Goal: Register for event/course

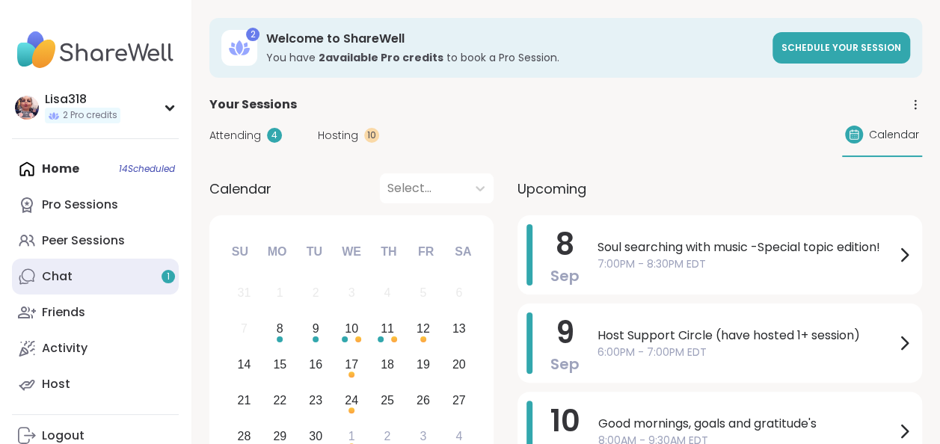
click at [71, 280] on div "Chat 1" at bounding box center [57, 277] width 31 height 16
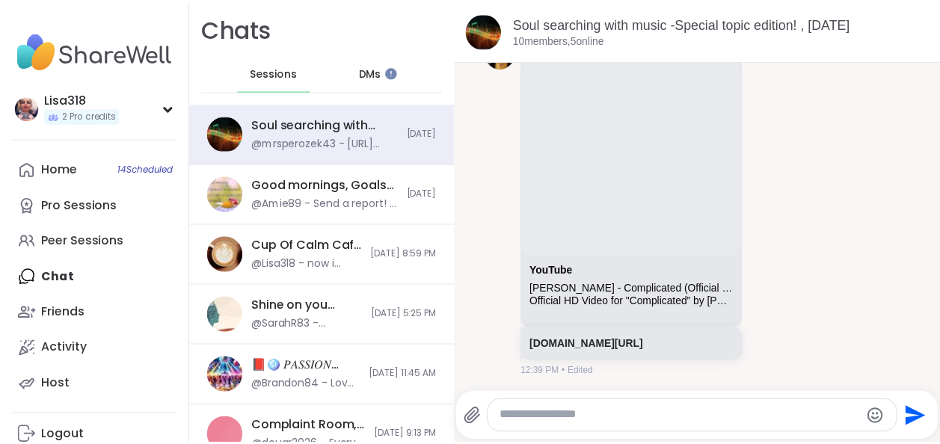
scroll to position [3180, 0]
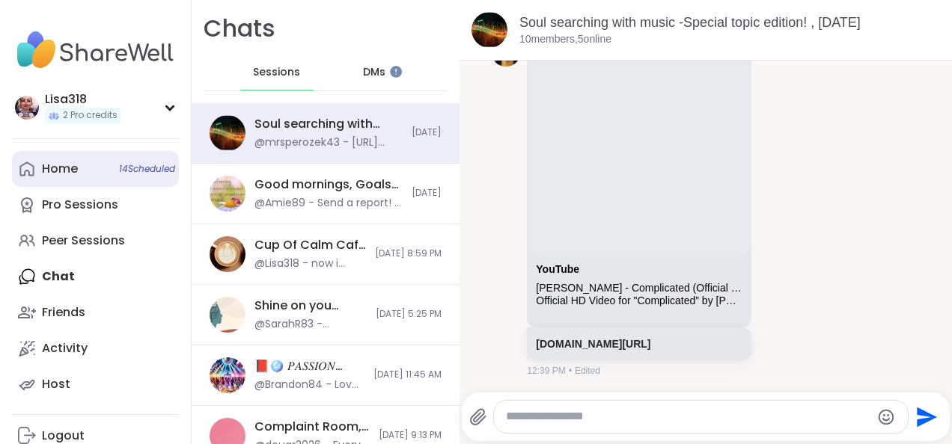
click at [151, 160] on link "Home 14 Scheduled" at bounding box center [95, 169] width 167 height 36
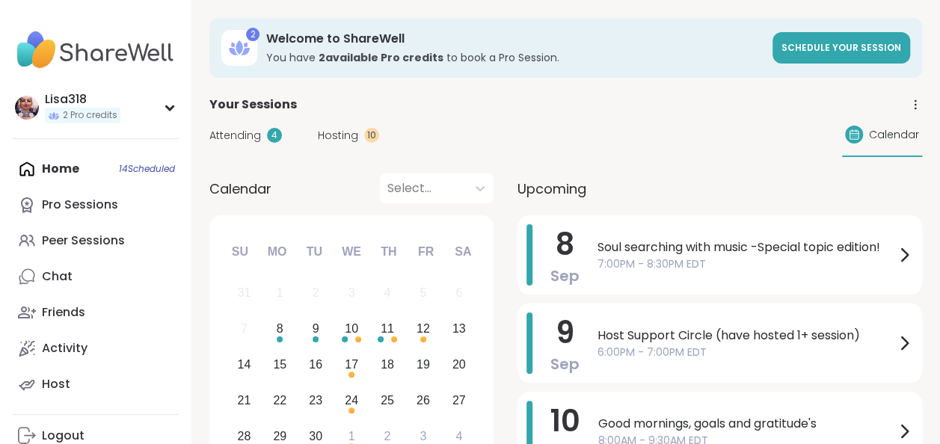
click at [354, 135] on span "Hosting" at bounding box center [338, 136] width 40 height 16
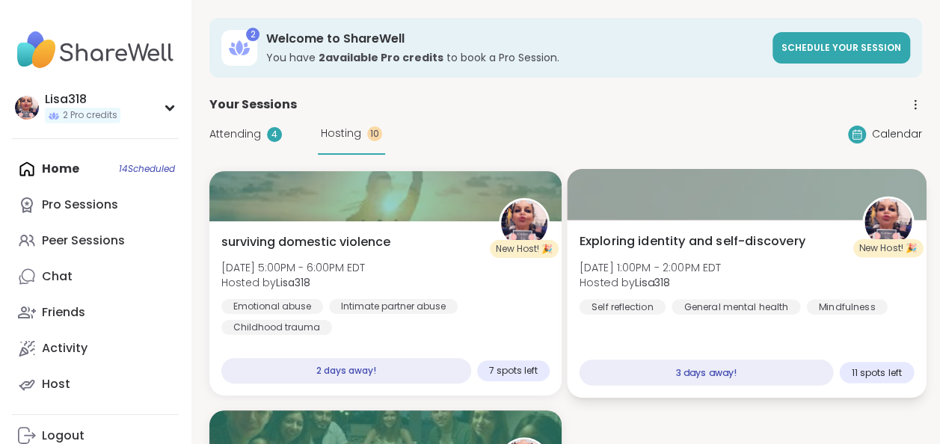
click at [826, 272] on div "Exploring identity and self-discovery [DATE] 1:00PM - 2:00PM EDT Hosted by Lisa…" at bounding box center [746, 274] width 334 height 82
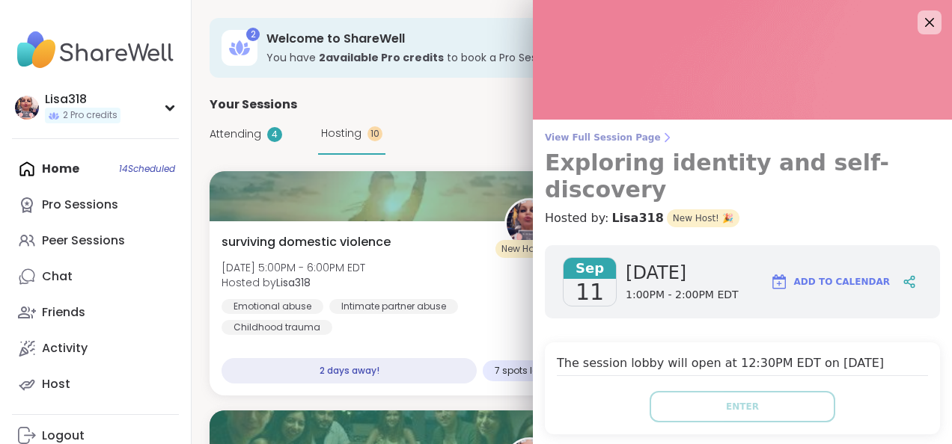
click at [840, 138] on span "View Full Session Page" at bounding box center [742, 138] width 395 height 12
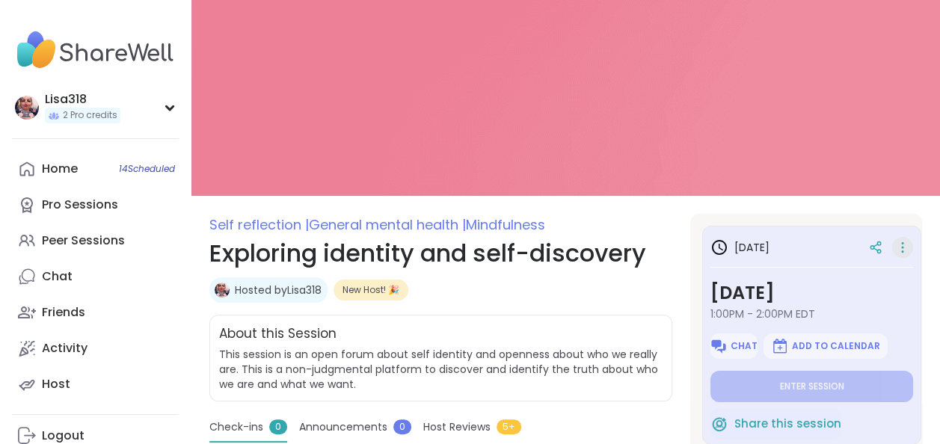
click at [903, 251] on icon at bounding box center [903, 251] width 1 height 1
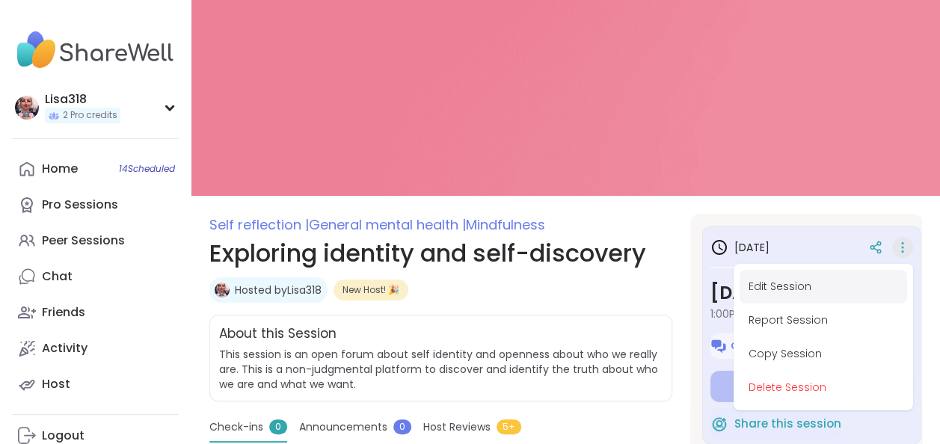
click at [789, 293] on button "Edit Session" at bounding box center [824, 287] width 168 height 34
type textarea "*"
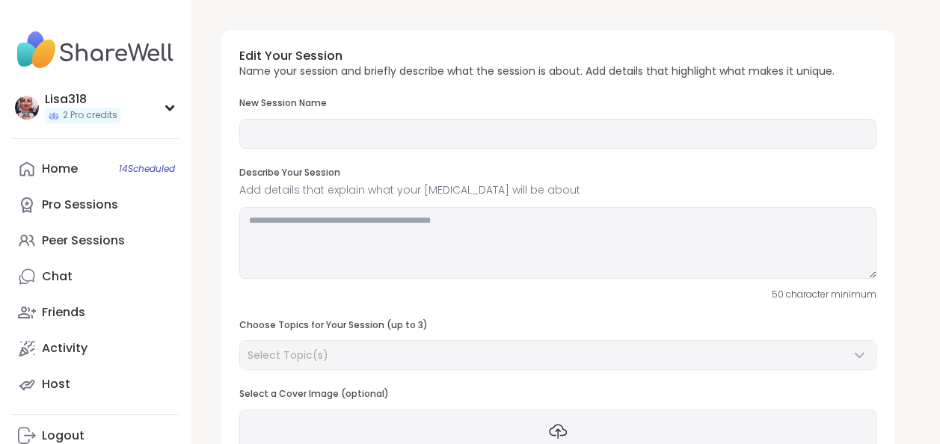
type input "**********"
type textarea "**********"
type input "**"
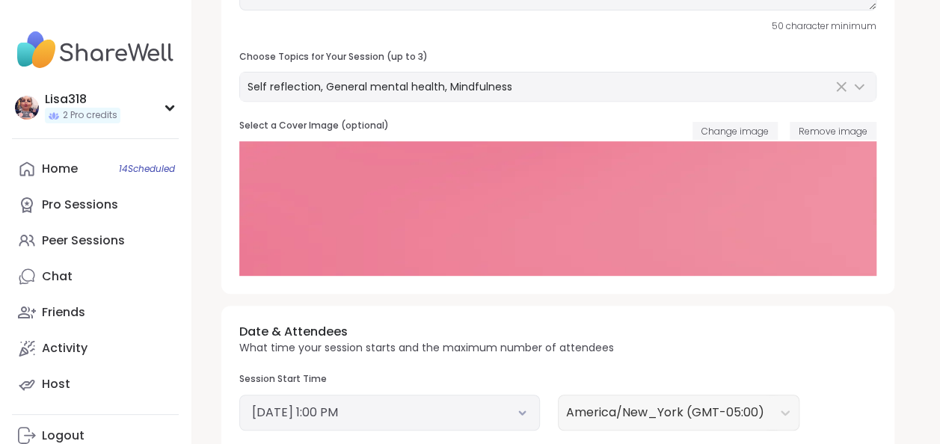
scroll to position [271, 0]
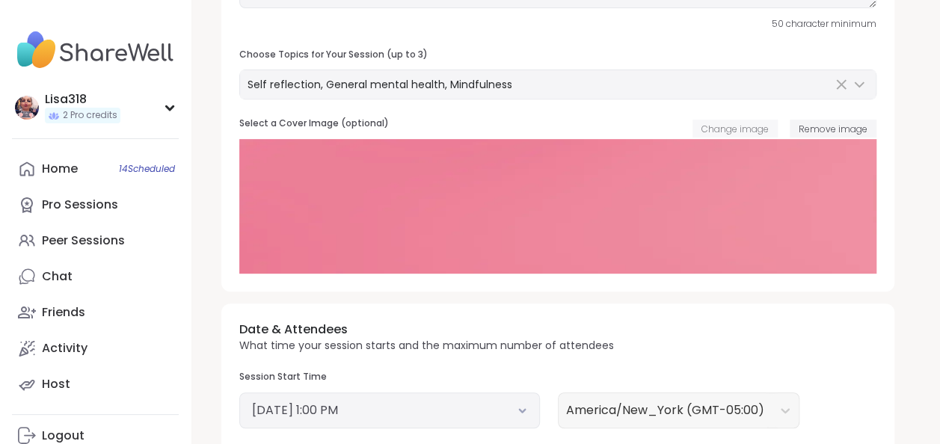
click at [754, 135] on button "Change image" at bounding box center [735, 129] width 85 height 18
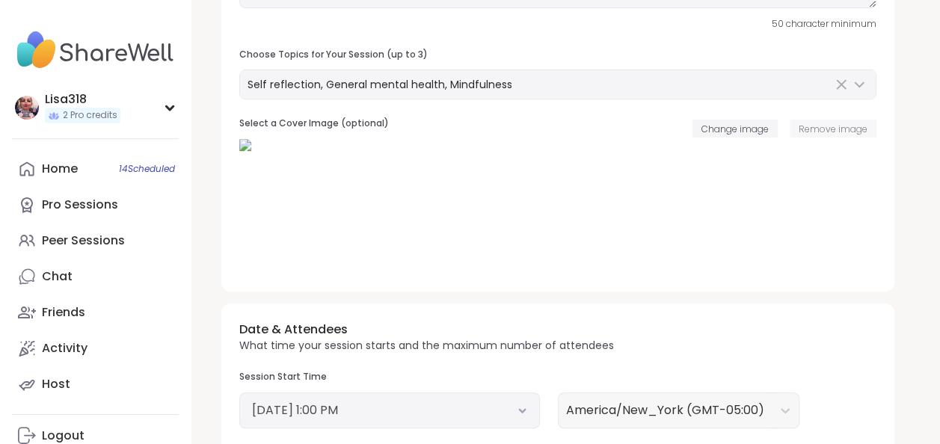
click at [821, 135] on button "Remove image" at bounding box center [833, 129] width 87 height 18
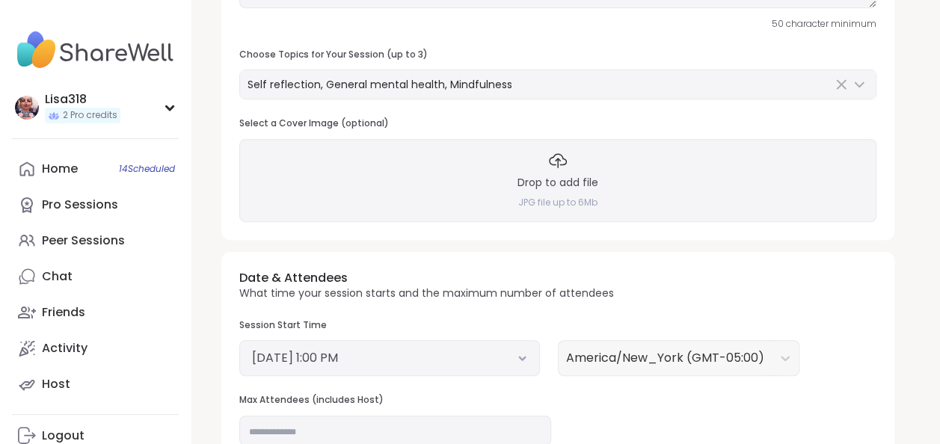
click at [579, 190] on div "Drop to add file JPG file up to 6Mb" at bounding box center [557, 180] width 637 height 82
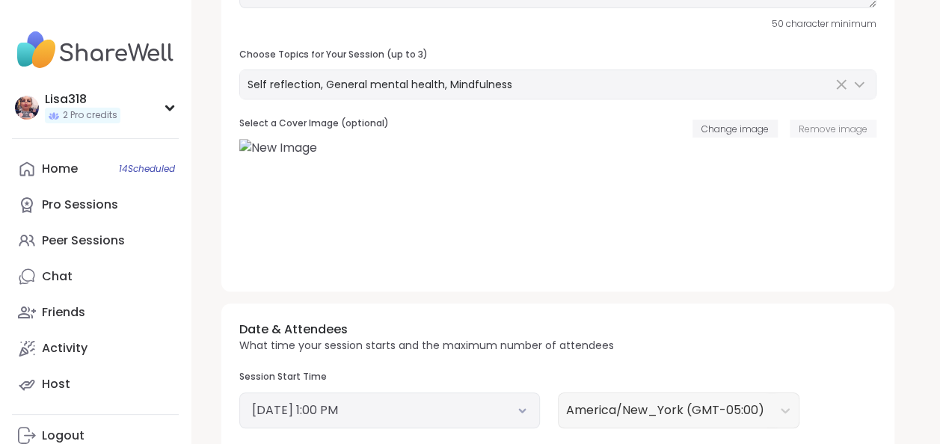
click at [831, 132] on span "Remove image" at bounding box center [833, 129] width 69 height 13
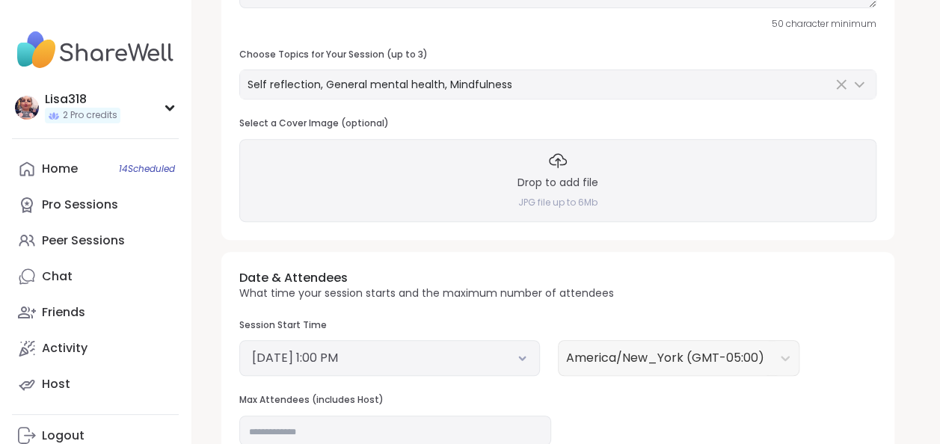
click at [479, 188] on div "Drop to add file JPG file up to 6Mb" at bounding box center [557, 180] width 637 height 82
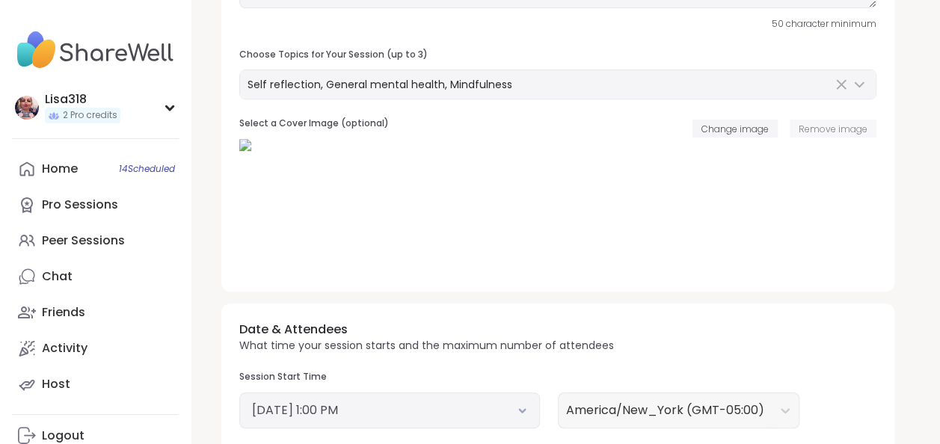
click at [832, 133] on span "Remove image" at bounding box center [833, 129] width 69 height 13
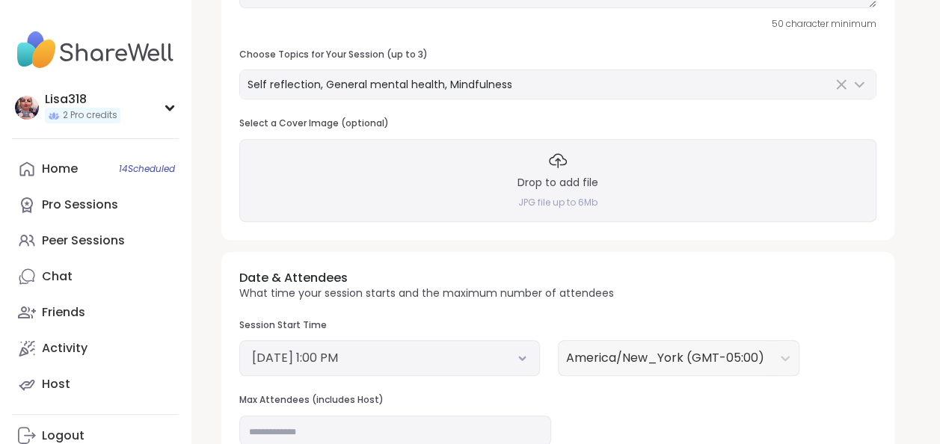
click at [566, 184] on h3 "Drop to add file" at bounding box center [558, 183] width 81 height 15
copy h3 "Drop"
click at [664, 185] on div "Drop to add file JPG file up to 6Mb" at bounding box center [557, 180] width 637 height 82
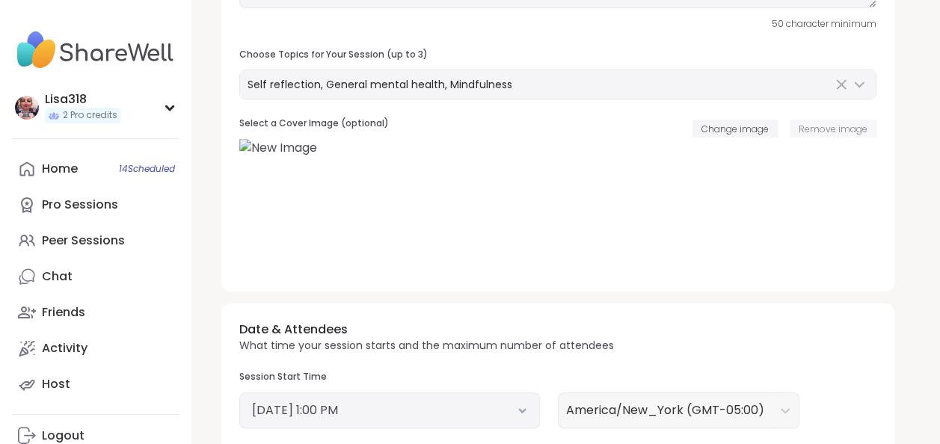
click at [820, 127] on span "Remove image" at bounding box center [833, 129] width 69 height 13
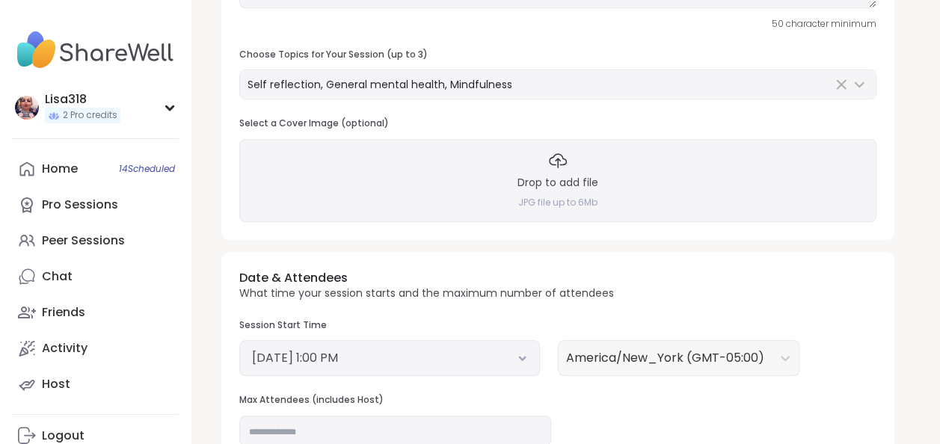
click at [617, 183] on div "Drop to add file JPG file up to 6Mb" at bounding box center [557, 180] width 637 height 82
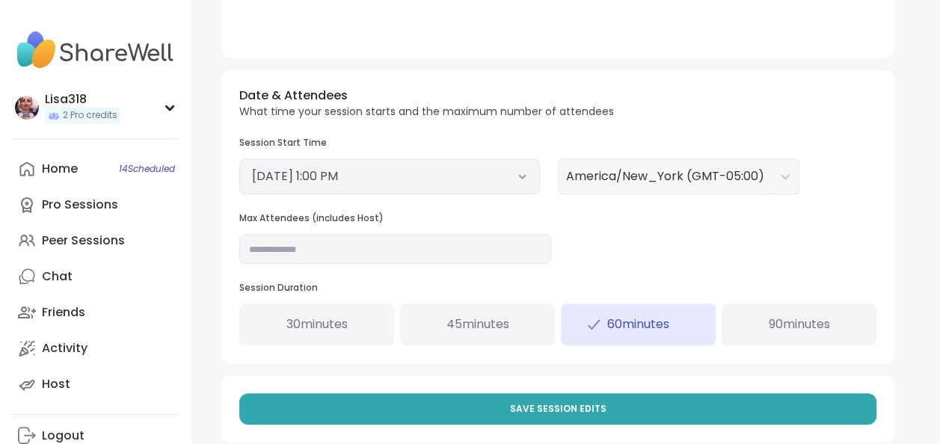
scroll to position [530, 0]
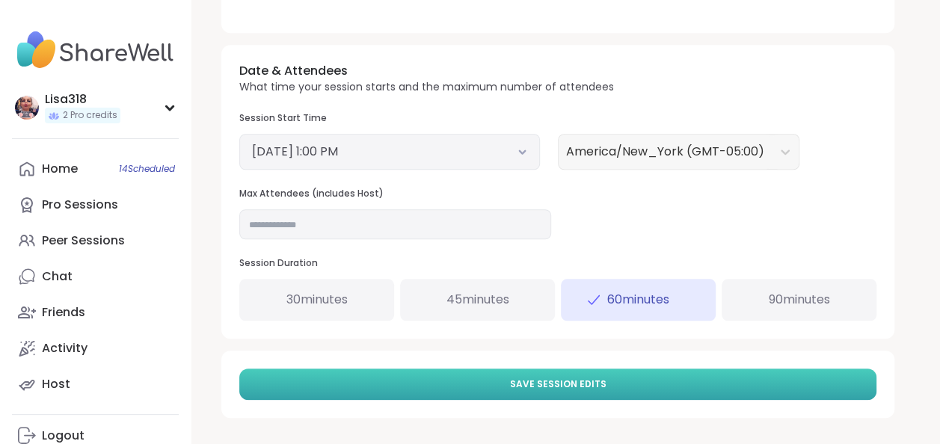
click at [660, 377] on button "Save Session Edits" at bounding box center [557, 384] width 637 height 31
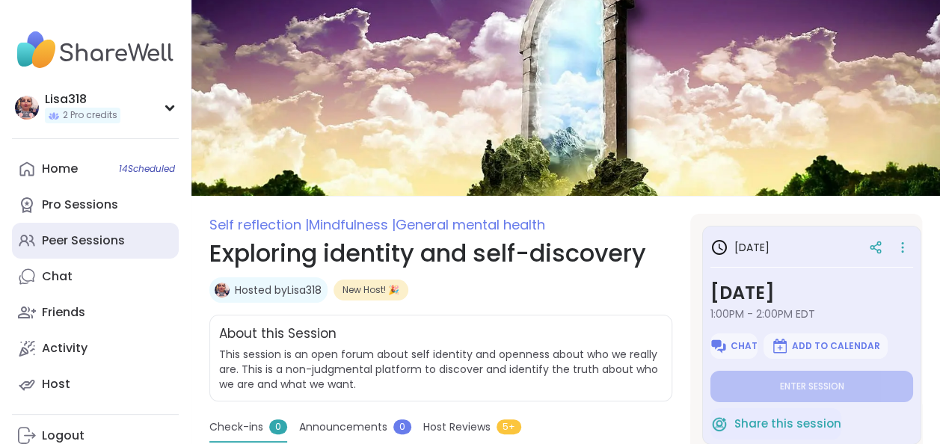
click at [103, 240] on div "Peer Sessions" at bounding box center [83, 241] width 83 height 16
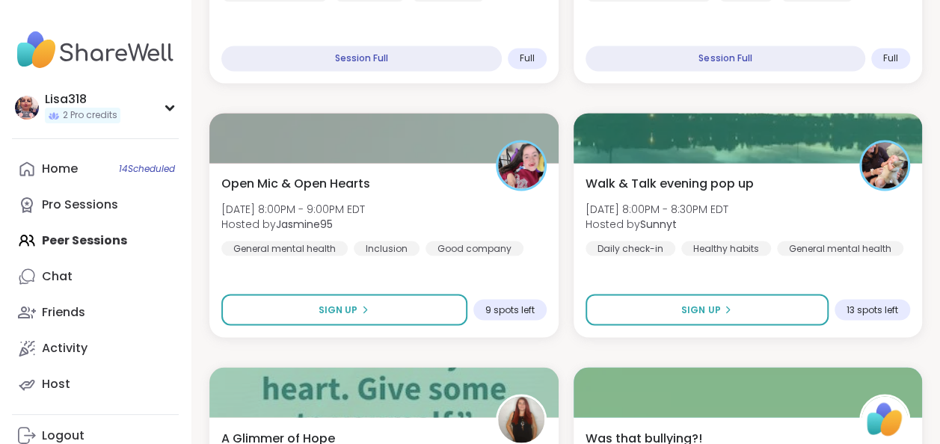
scroll to position [4454, 0]
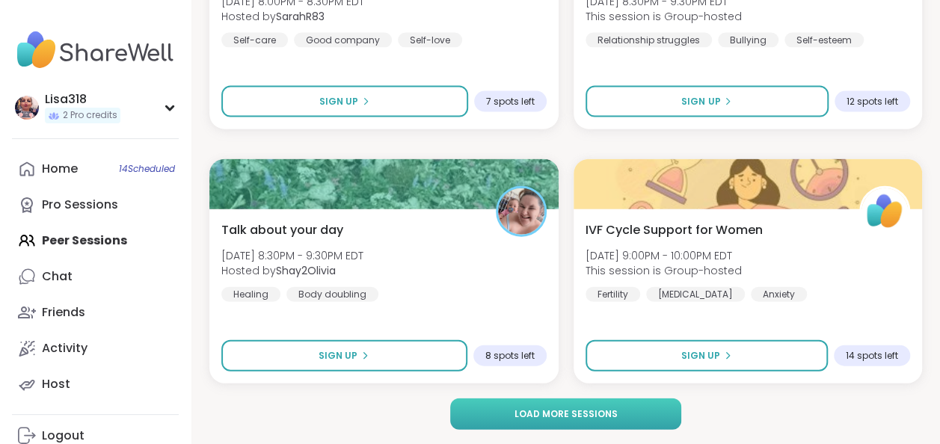
click at [619, 400] on button "Load more sessions" at bounding box center [566, 414] width 232 height 31
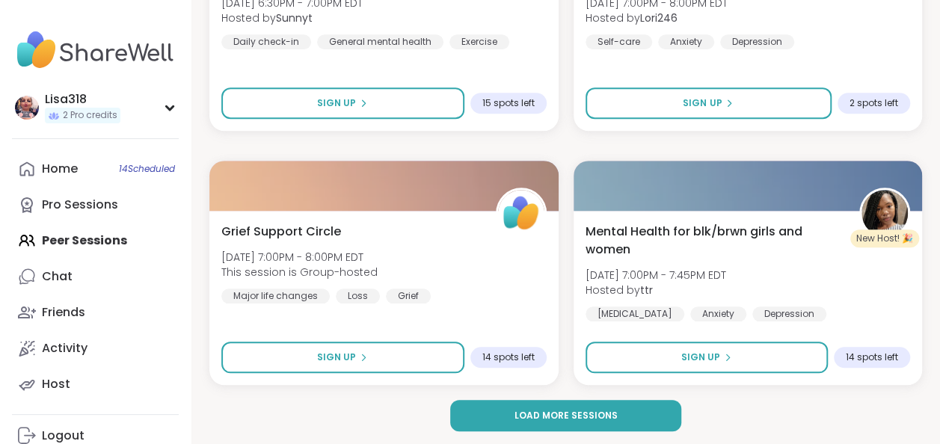
scroll to position [9033, 0]
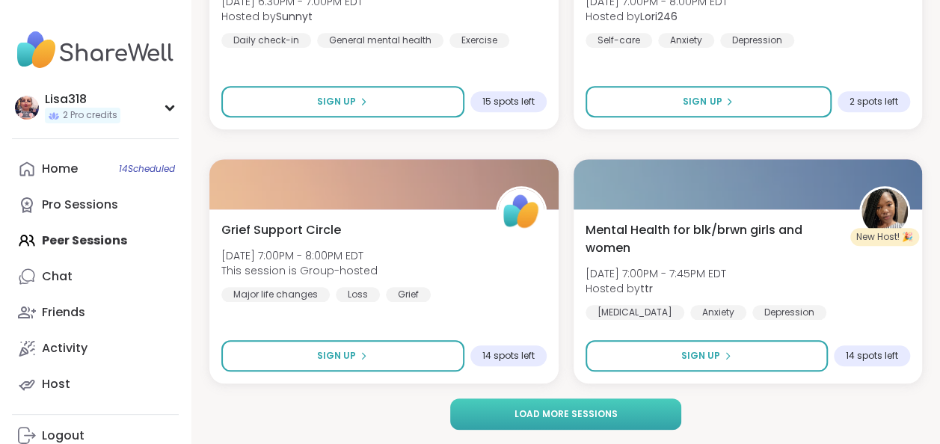
click at [592, 408] on span "Load more sessions" at bounding box center [565, 414] width 103 height 13
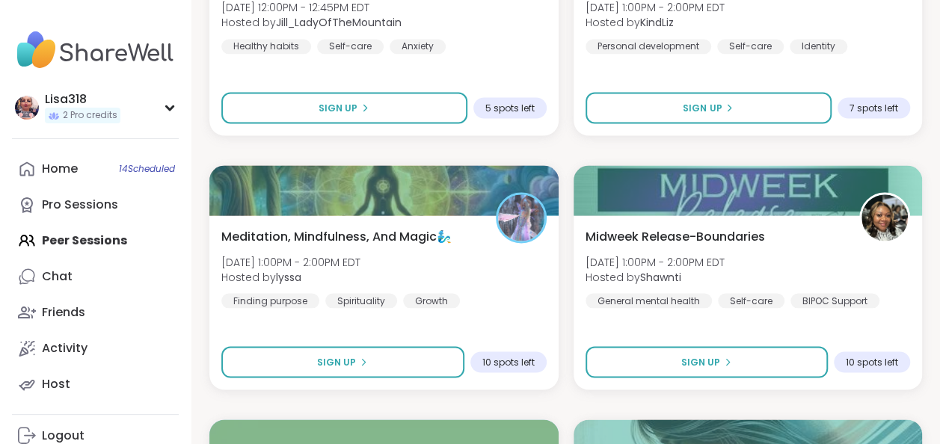
scroll to position [13612, 0]
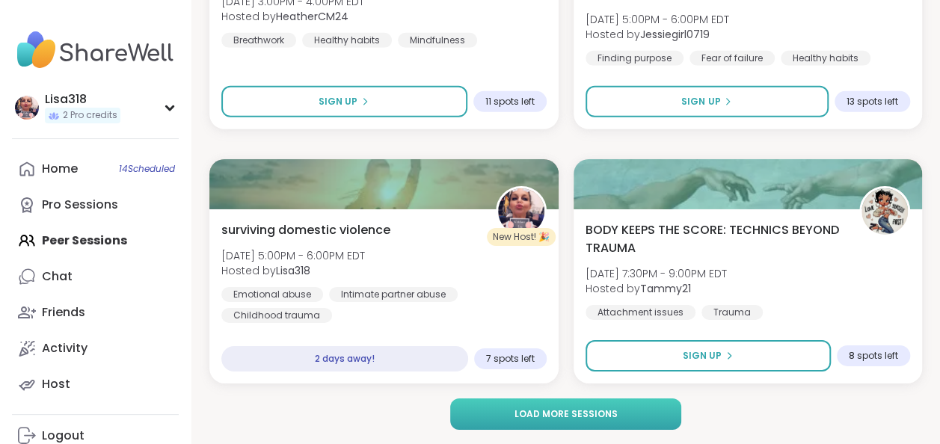
click at [639, 413] on button "Load more sessions" at bounding box center [566, 414] width 232 height 31
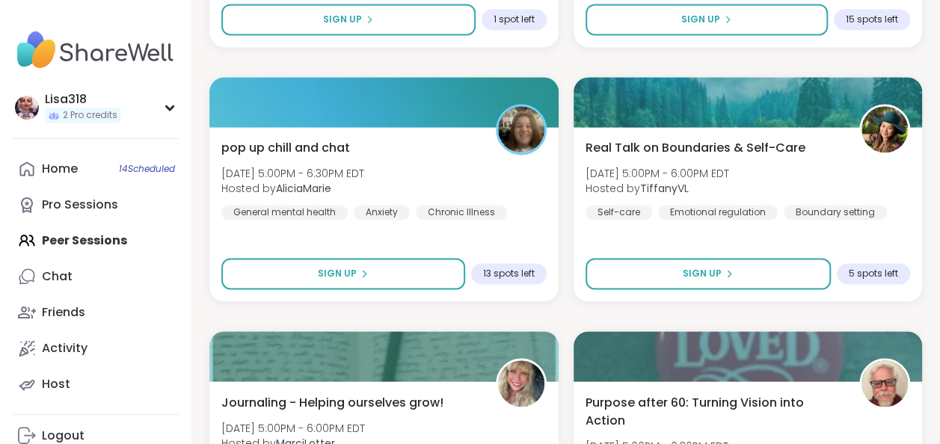
scroll to position [18190, 0]
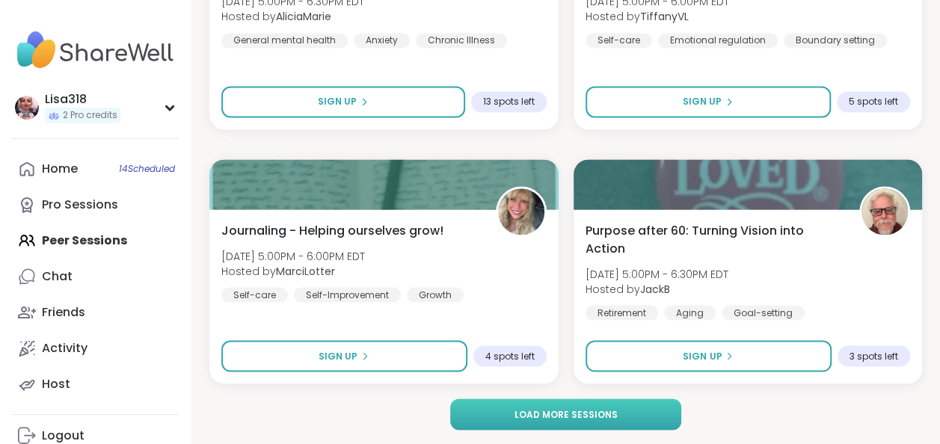
click at [595, 404] on button "Load more sessions" at bounding box center [566, 414] width 232 height 31
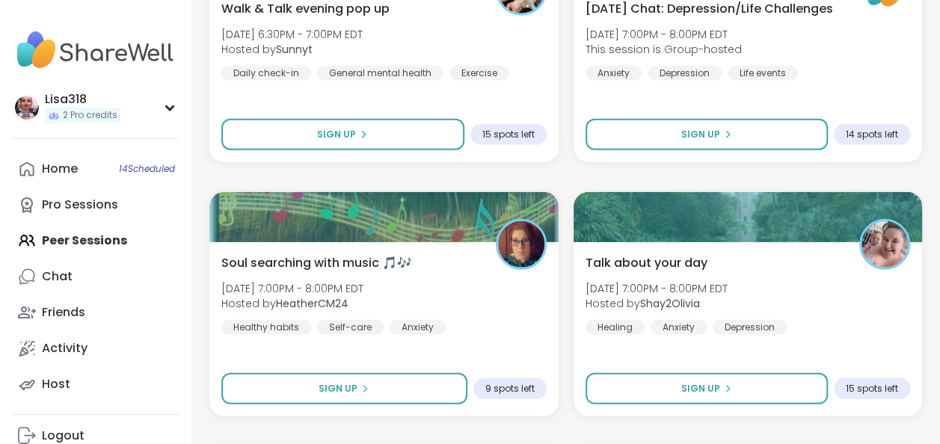
scroll to position [18922, 0]
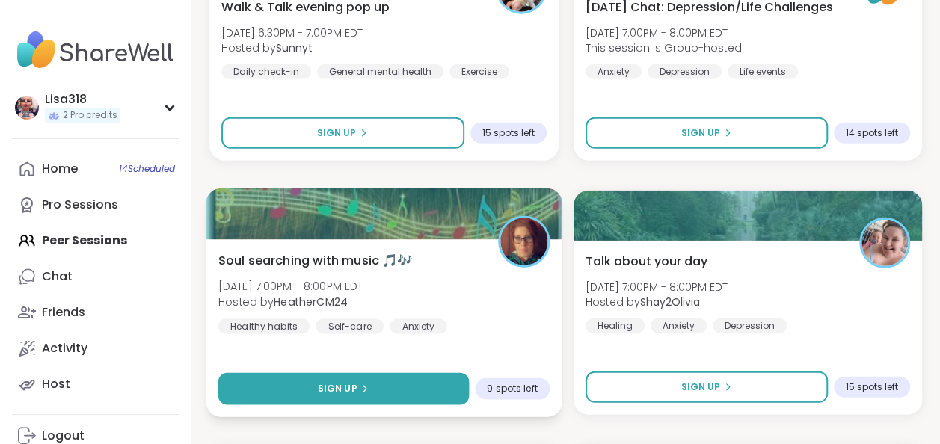
click at [420, 392] on button "Sign Up" at bounding box center [343, 389] width 251 height 32
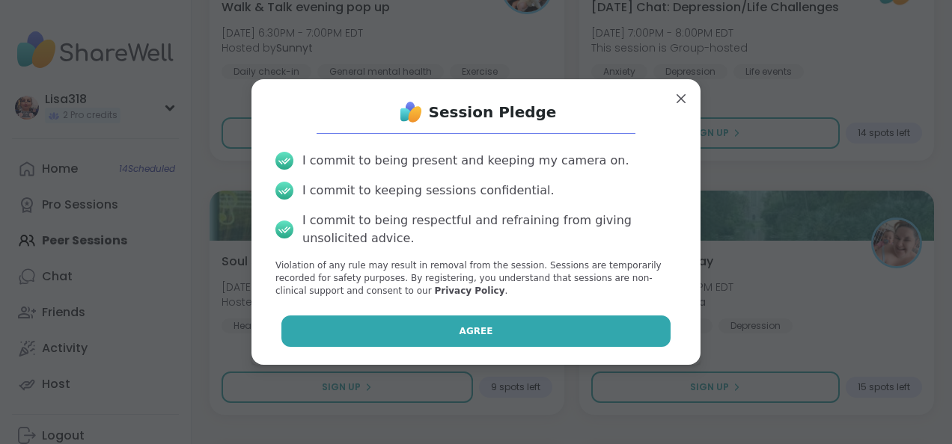
click at [551, 326] on button "Agree" at bounding box center [476, 331] width 390 height 31
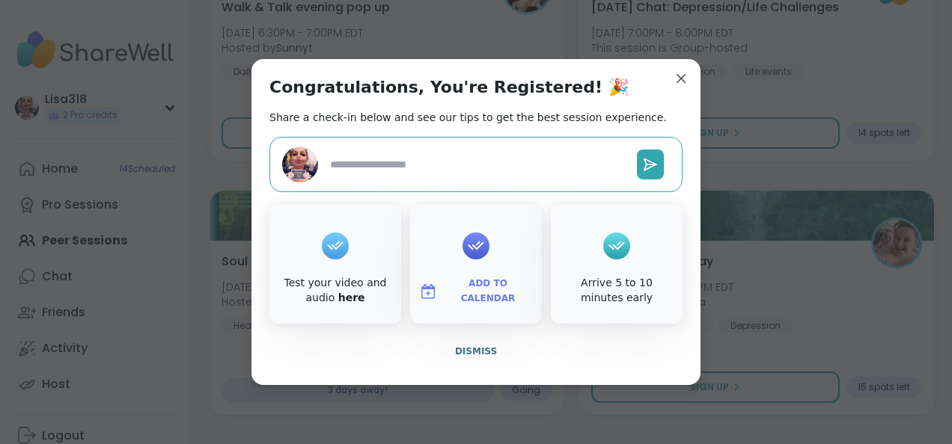
type textarea "*"
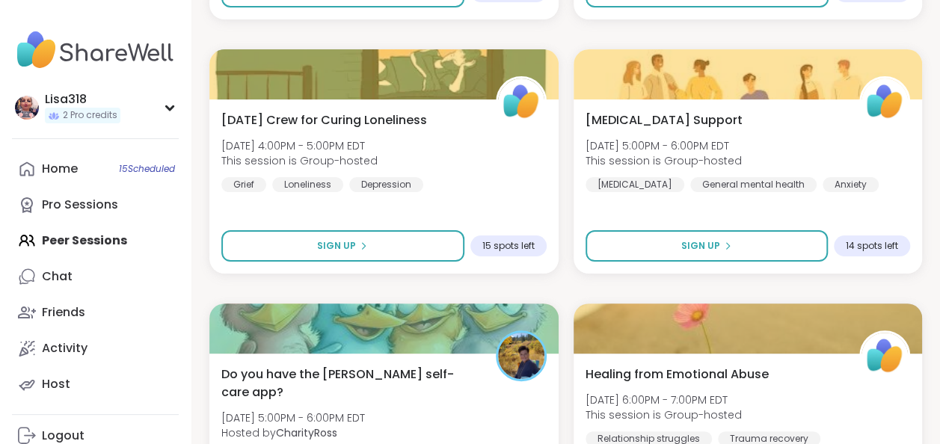
scroll to position [22769, 0]
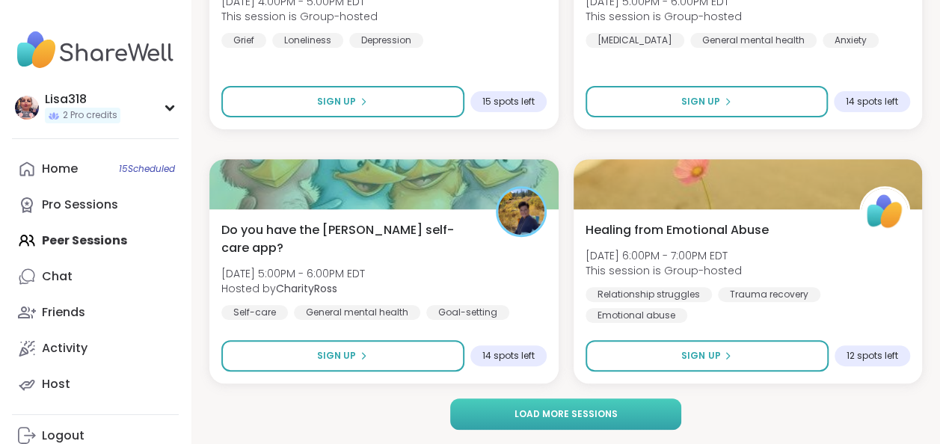
click at [555, 406] on button "Load more sessions" at bounding box center [566, 414] width 232 height 31
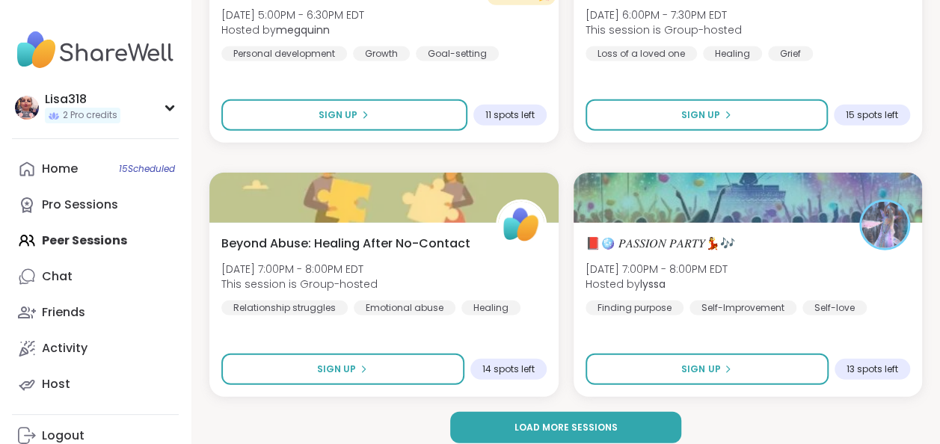
scroll to position [27347, 0]
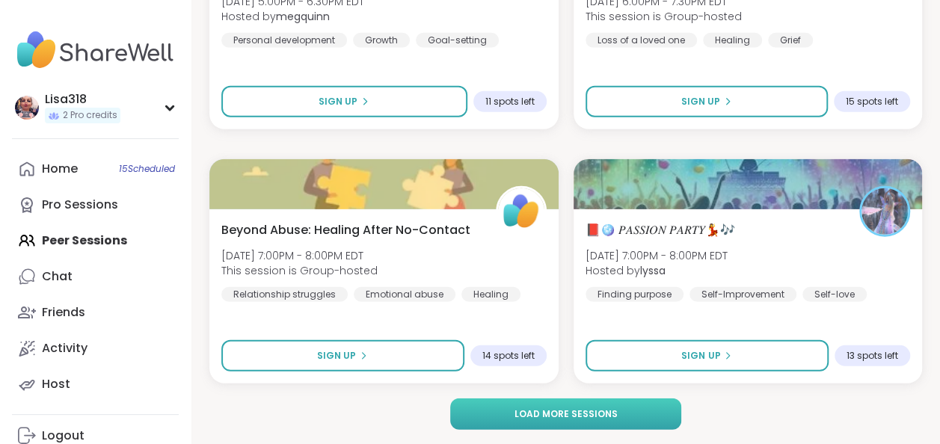
click at [576, 408] on span "Load more sessions" at bounding box center [565, 414] width 103 height 13
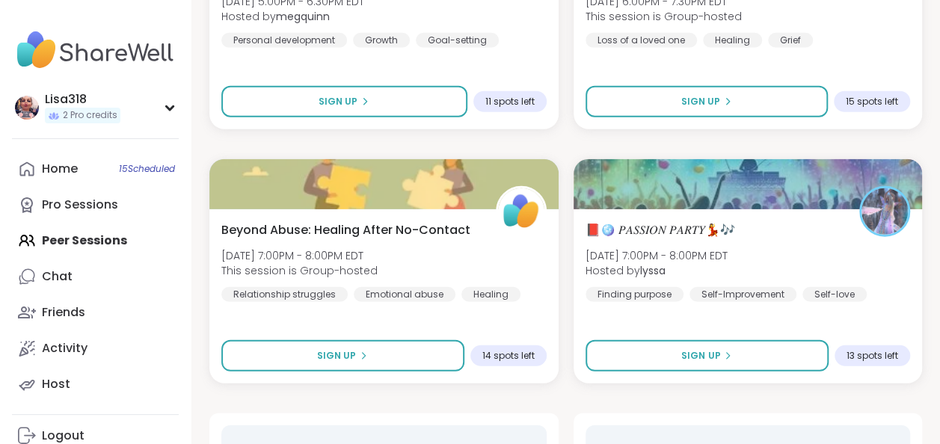
click at [586, 426] on div at bounding box center [586, 426] width 0 height 0
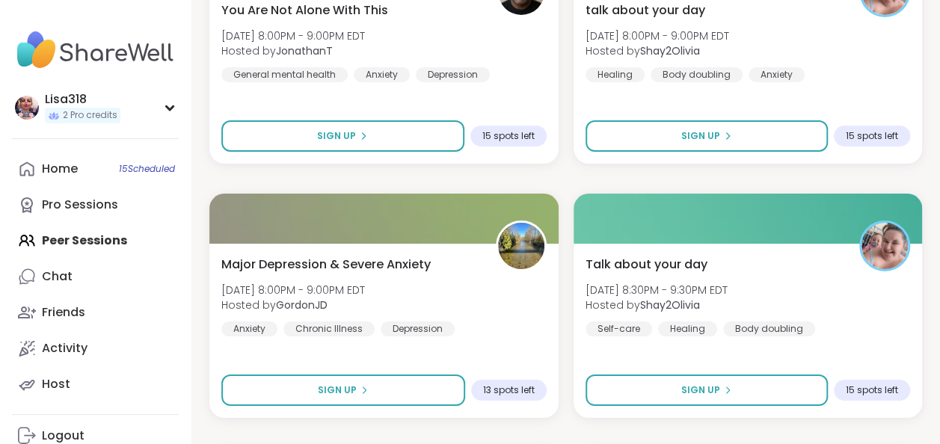
scroll to position [28075, 0]
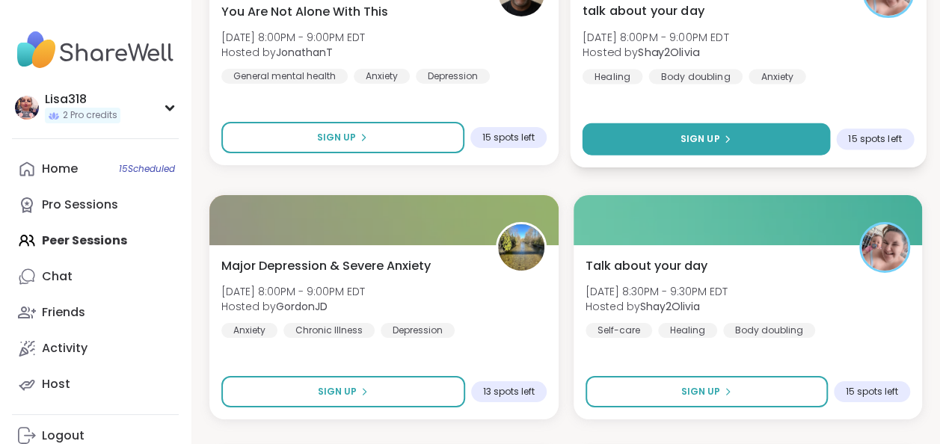
click at [712, 144] on button "Sign Up" at bounding box center [706, 139] width 248 height 32
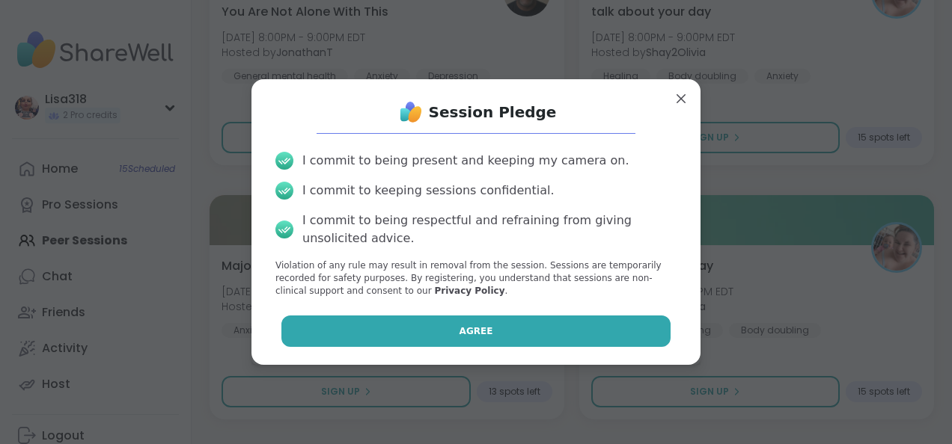
click at [578, 331] on button "Agree" at bounding box center [476, 331] width 390 height 31
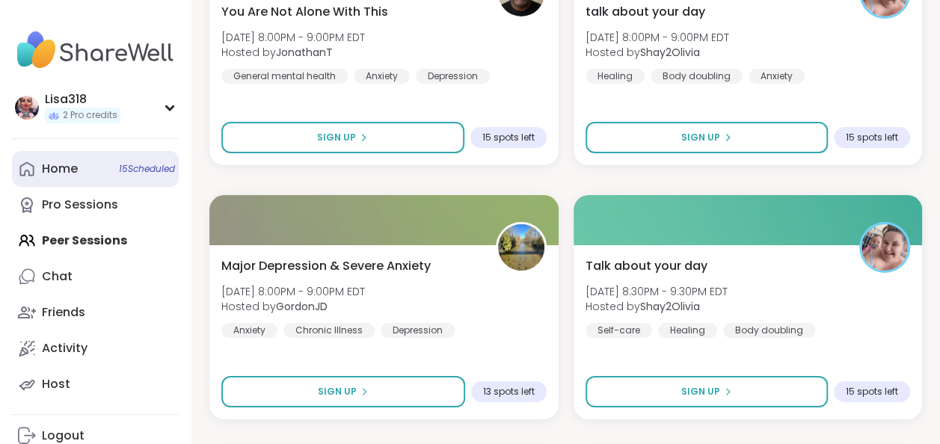
click at [150, 175] on link "Home 15 Scheduled" at bounding box center [95, 169] width 167 height 36
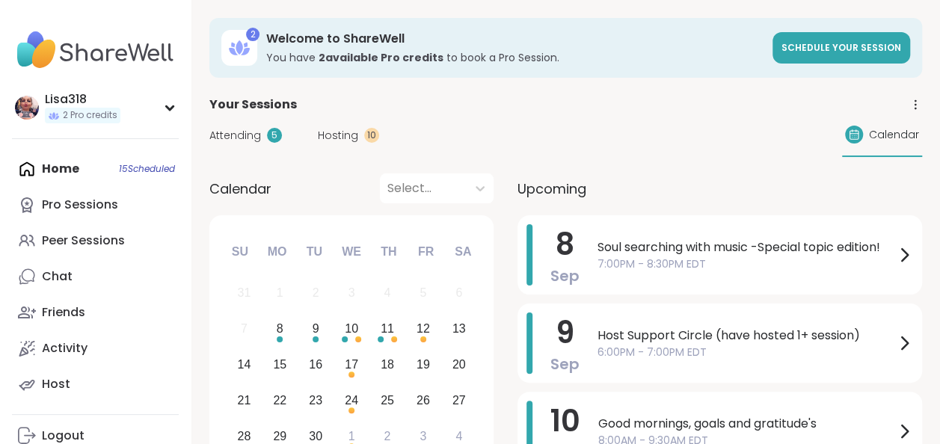
click at [258, 136] on span "Attending" at bounding box center [235, 136] width 52 height 16
